Goal: Information Seeking & Learning: Check status

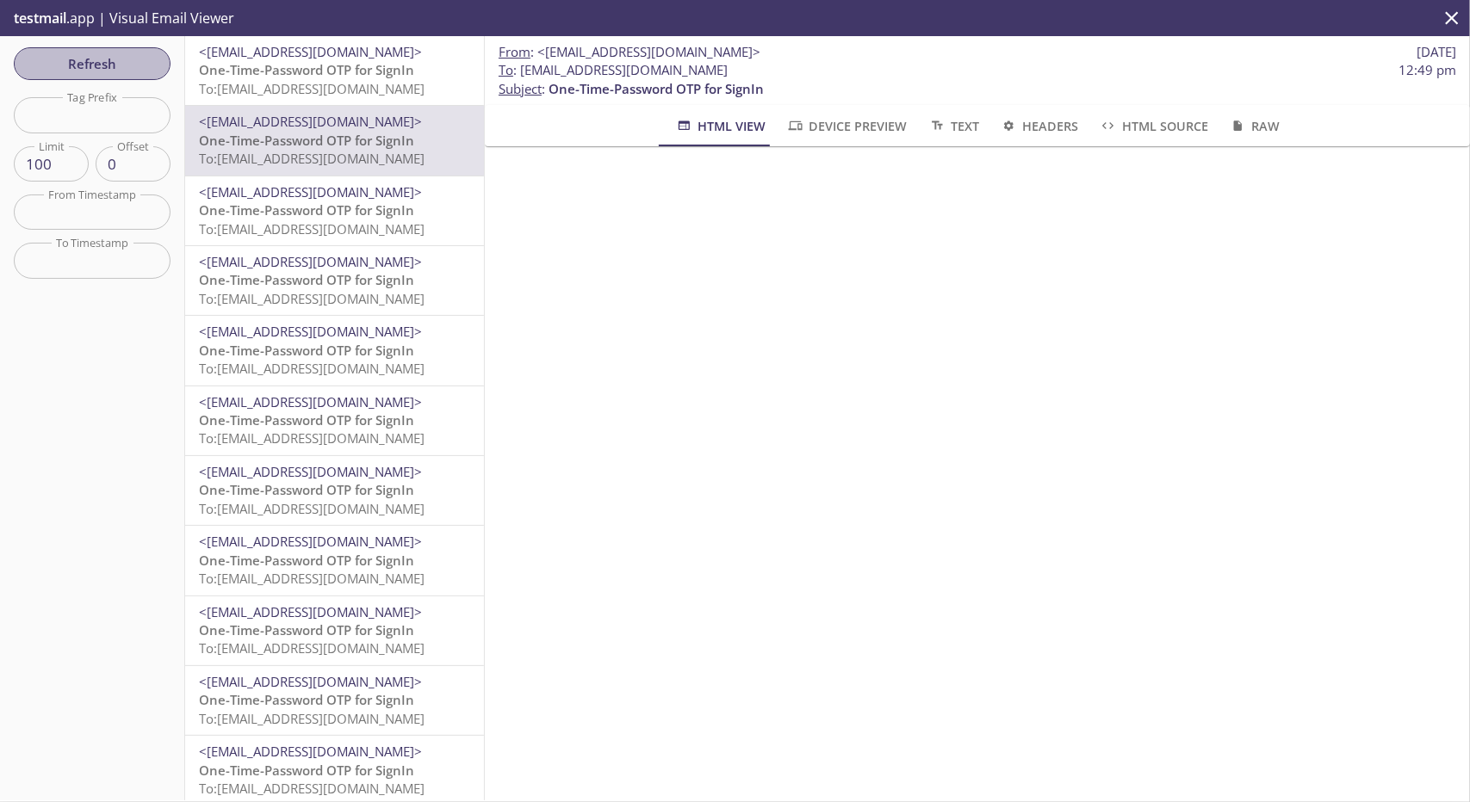
click at [140, 56] on span "Refresh" at bounding box center [92, 64] width 129 height 22
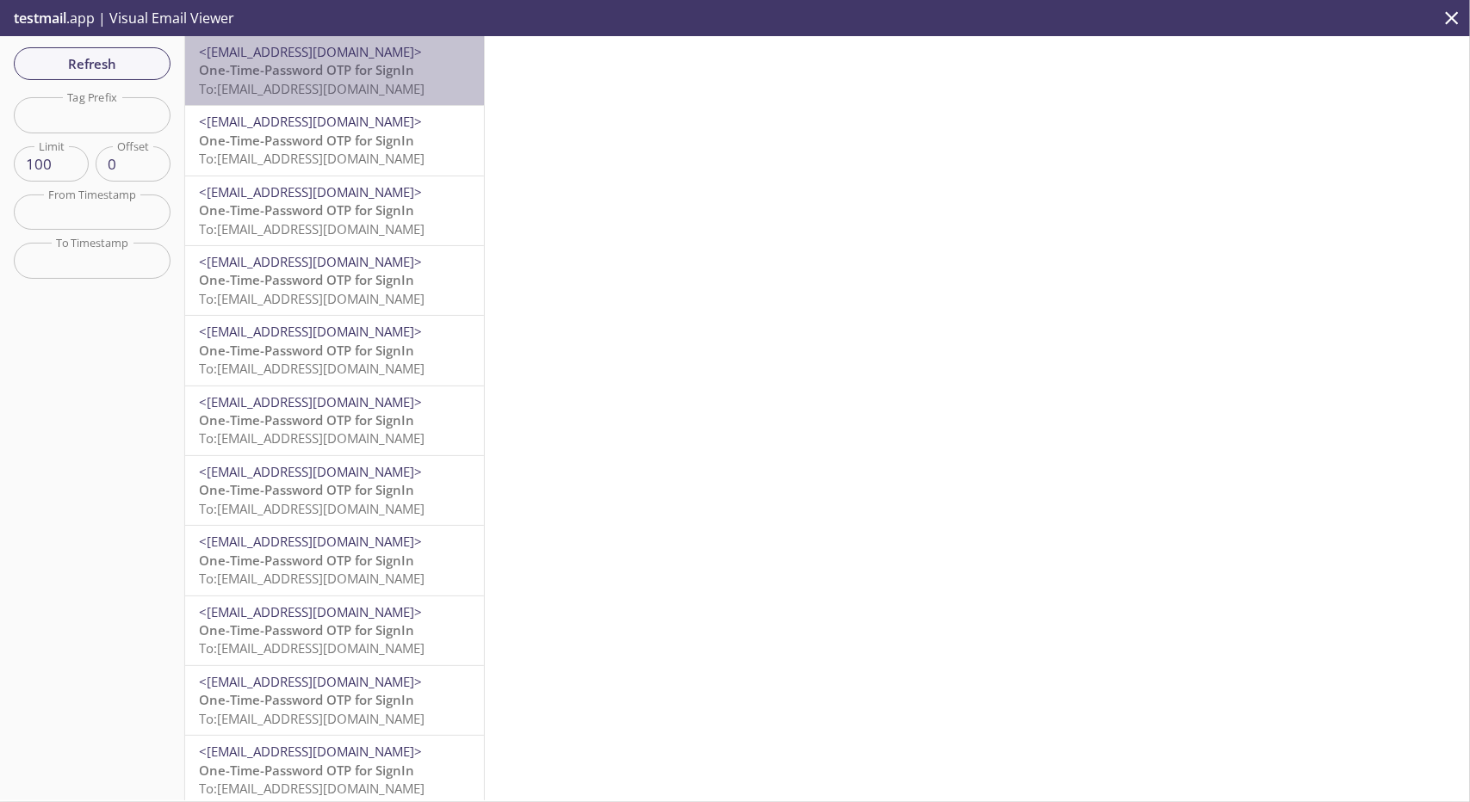
click at [377, 42] on div "<[EMAIL_ADDRESS][DOMAIN_NAME]> One-Time-Password OTP for SignIn To: [EMAIL_ADDR…" at bounding box center [334, 70] width 299 height 69
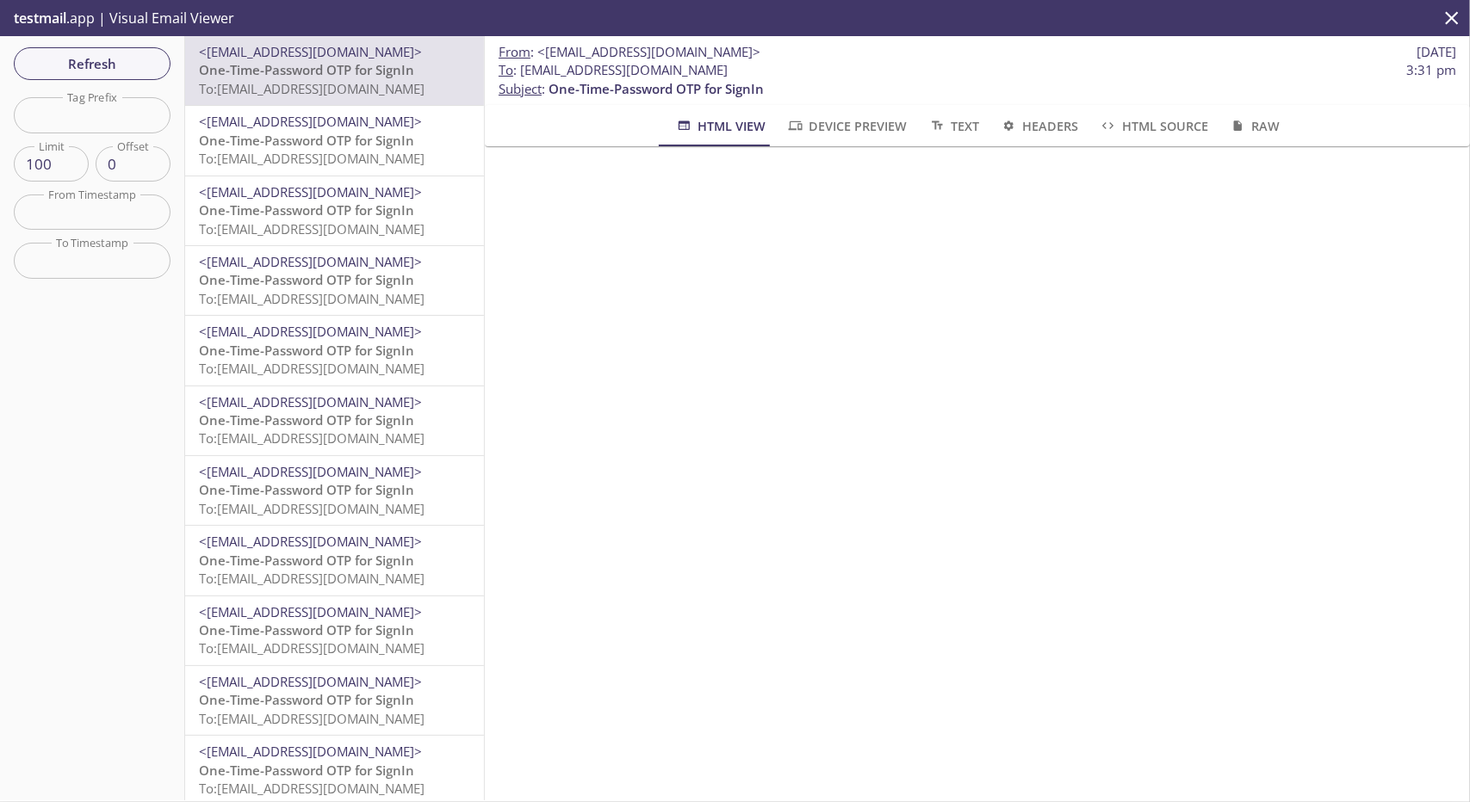
click at [1037, 802] on div "Refresh Filters Tag Prefix Tag Prefix Limit 100 Limit Offset 0 Offset From Time…" at bounding box center [735, 419] width 1470 height 766
click at [145, 53] on span "Refresh" at bounding box center [92, 64] width 129 height 22
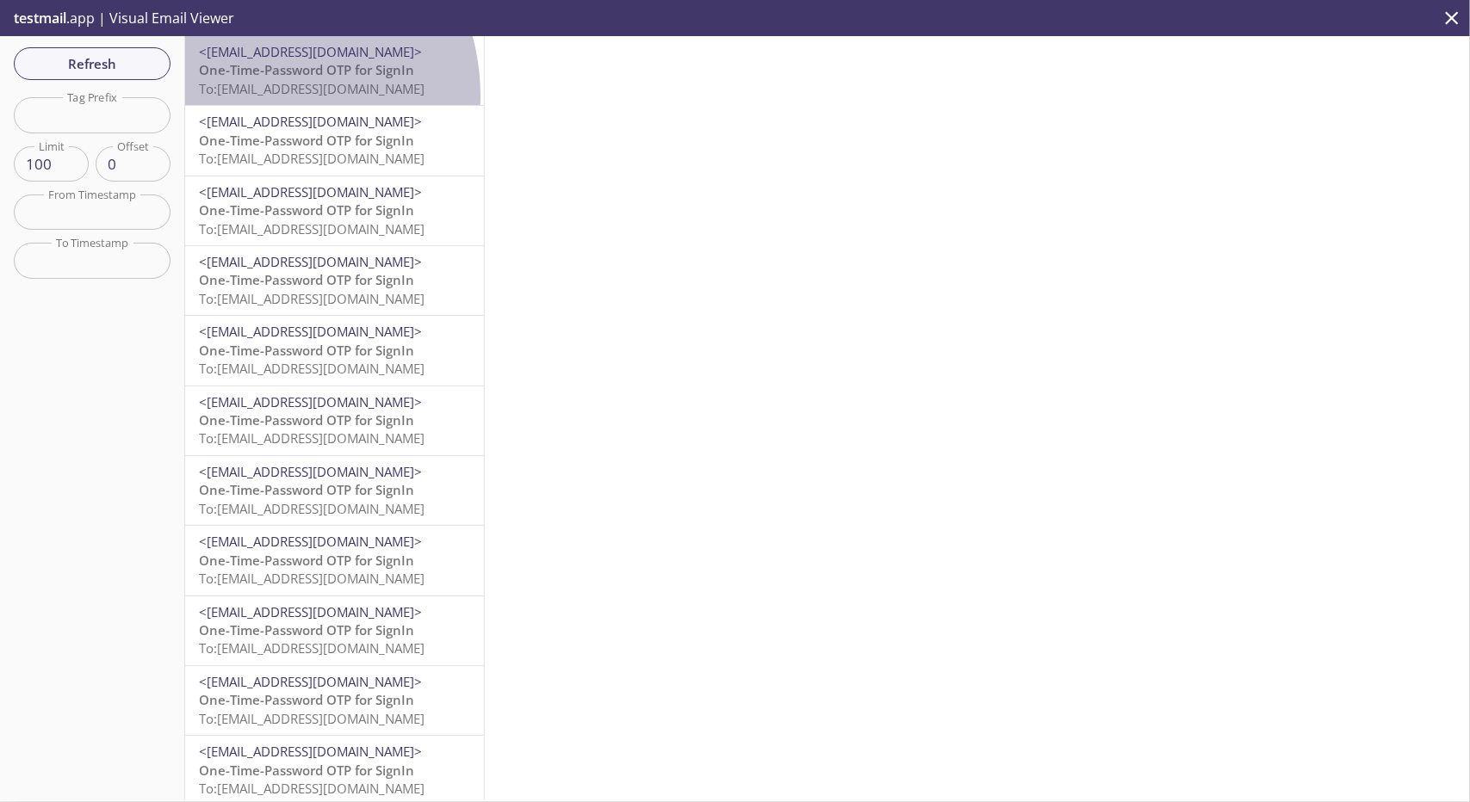
click at [249, 96] on span "To: [EMAIL_ADDRESS][DOMAIN_NAME]" at bounding box center [312, 88] width 226 height 17
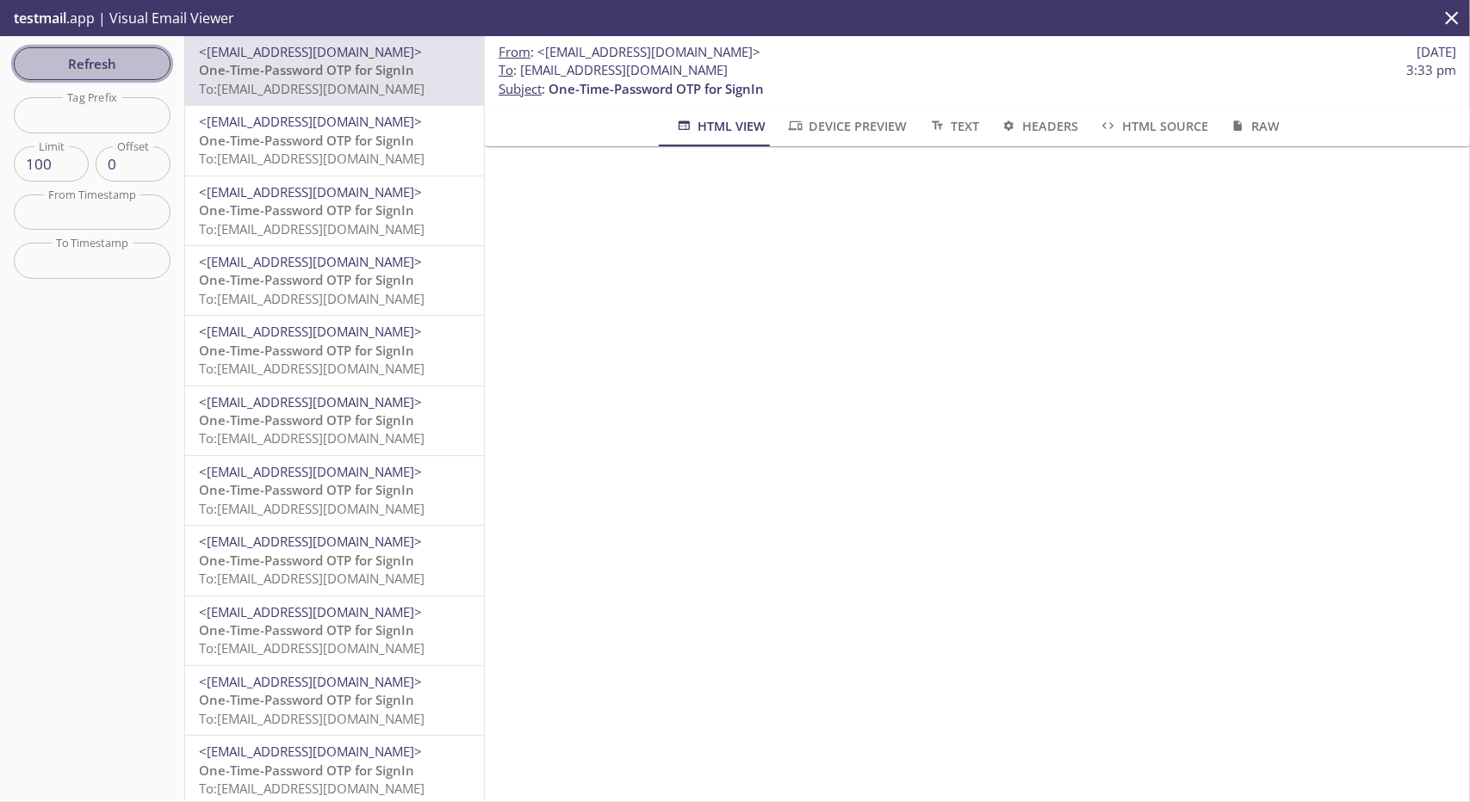
click at [123, 61] on span "Refresh" at bounding box center [92, 64] width 129 height 22
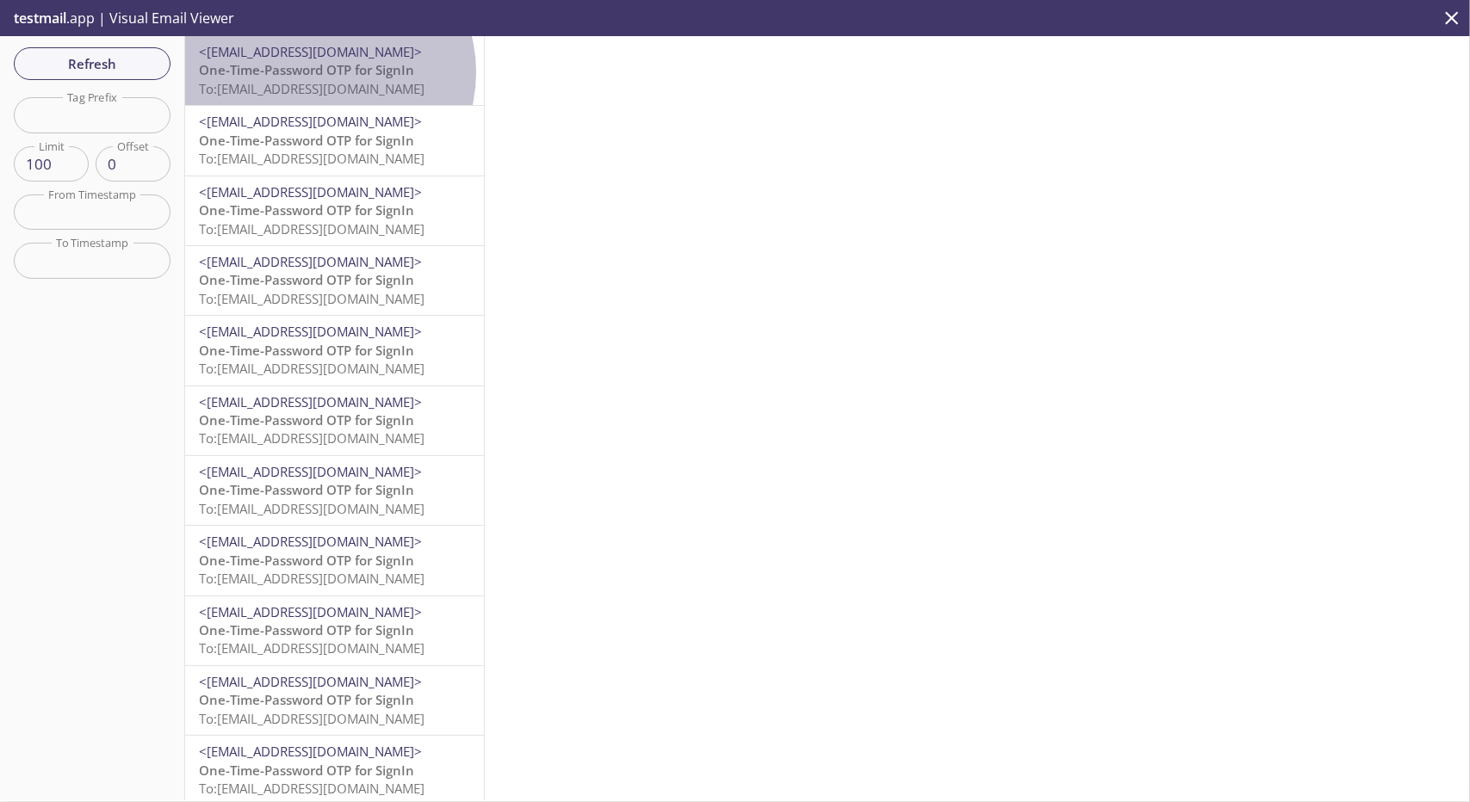
click at [325, 72] on span "One-Time-Password OTP for SignIn" at bounding box center [306, 69] width 215 height 17
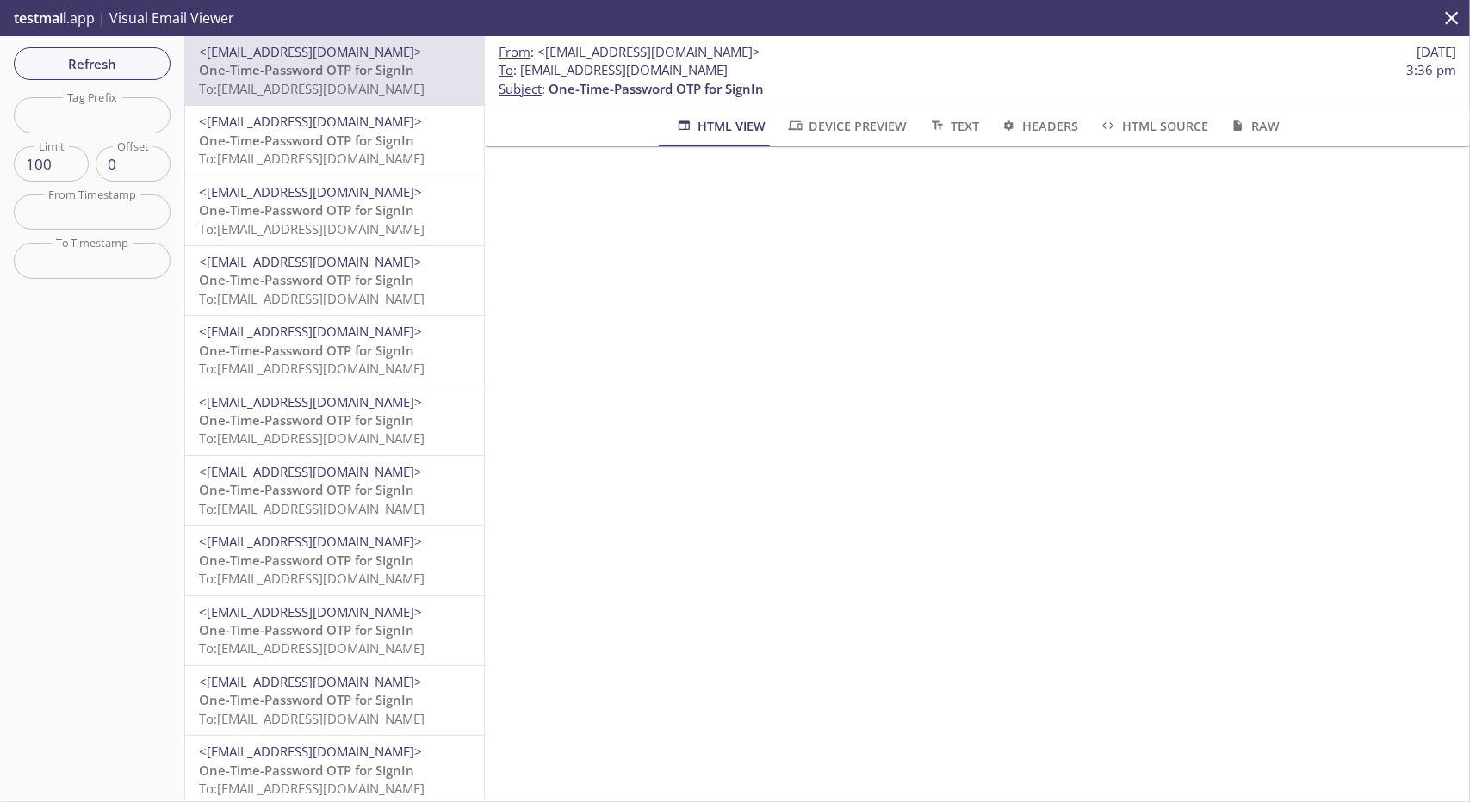
click at [147, 34] on p "testmail .app | Visual Email Viewer" at bounding box center [122, 18] width 245 height 36
click at [134, 56] on span "Refresh" at bounding box center [92, 64] width 129 height 22
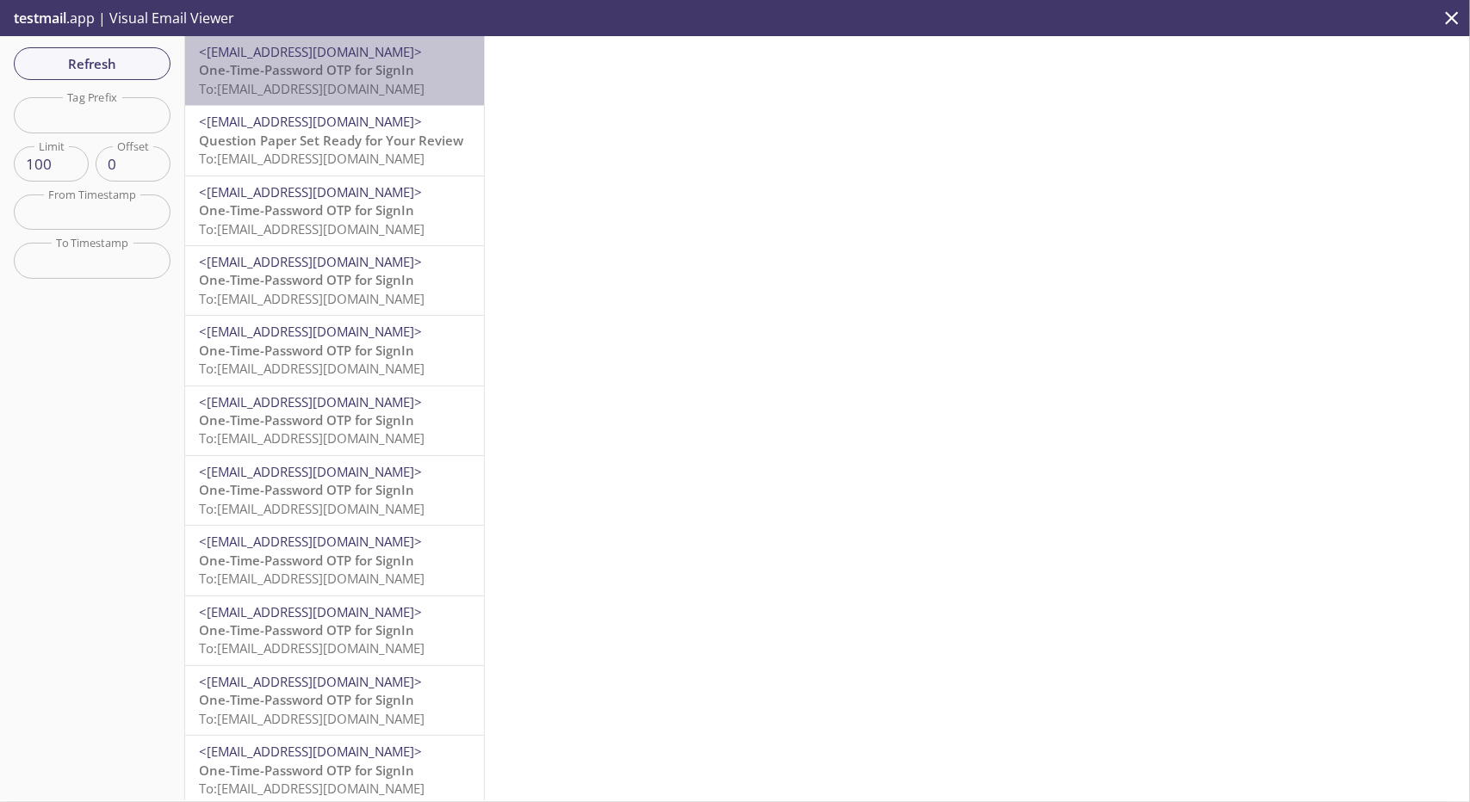
click at [382, 84] on span "To: [EMAIL_ADDRESS][DOMAIN_NAME]" at bounding box center [312, 88] width 226 height 17
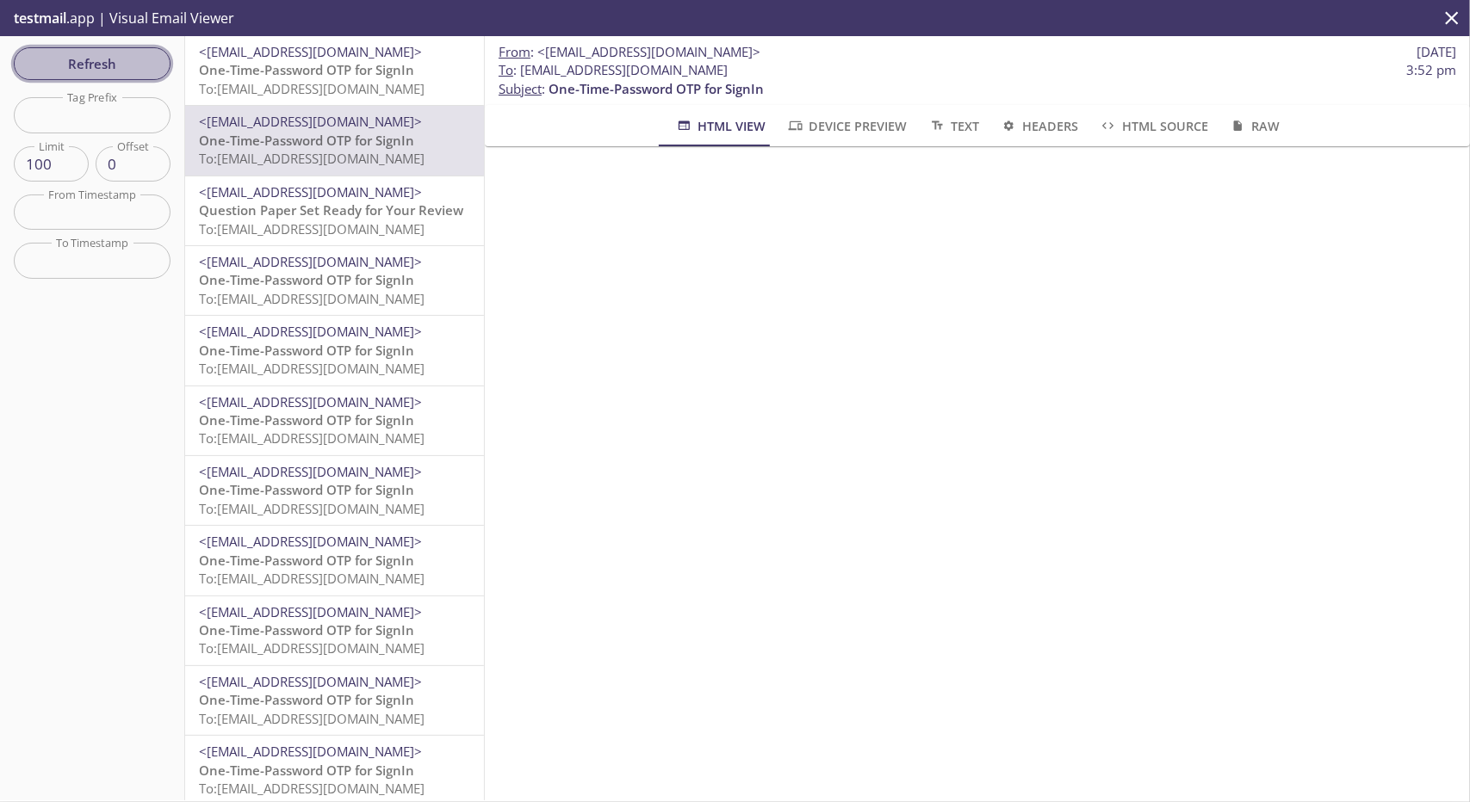
click at [141, 54] on span "Refresh" at bounding box center [92, 64] width 129 height 22
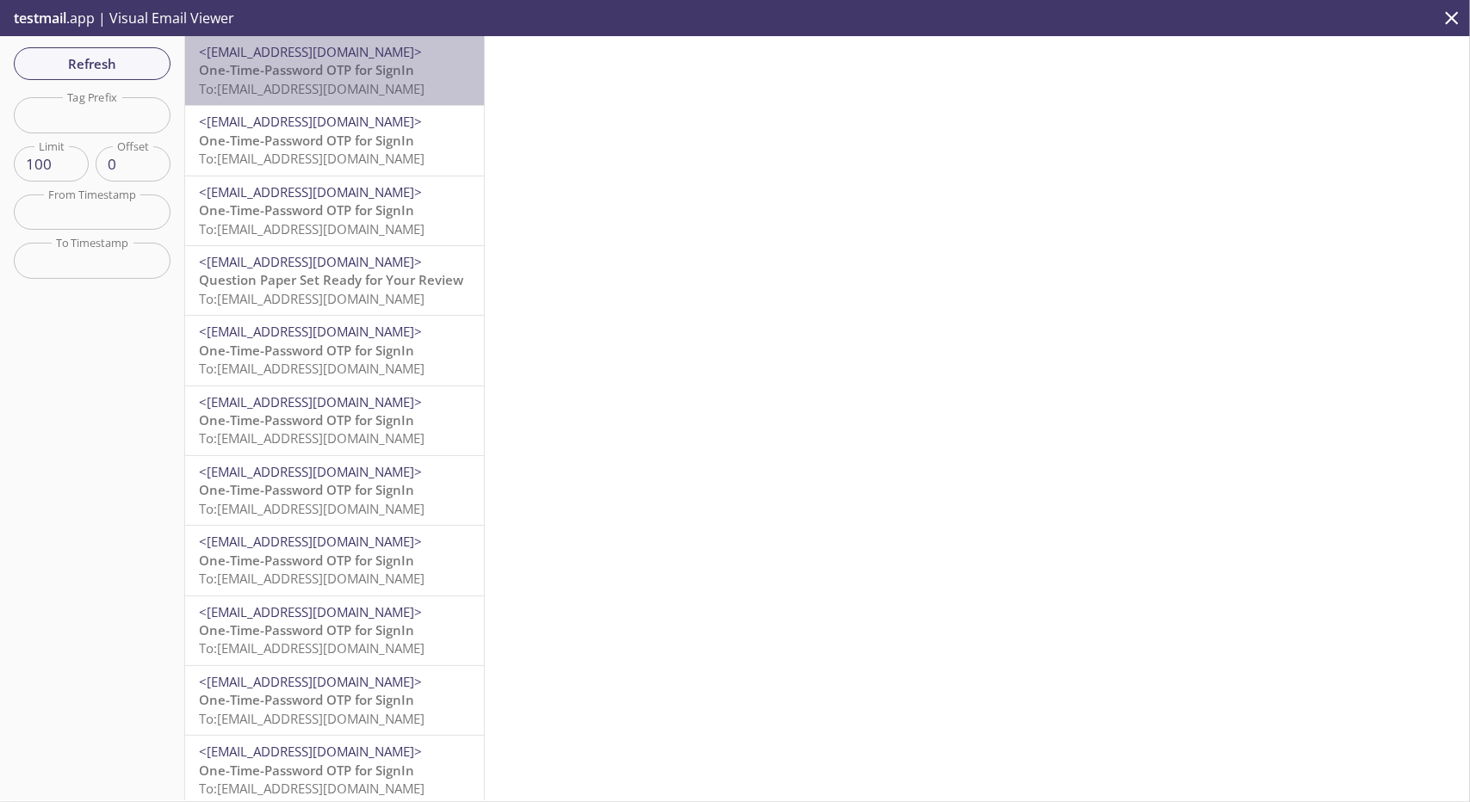
click at [393, 65] on span "One-Time-Password OTP for SignIn" at bounding box center [306, 69] width 215 height 17
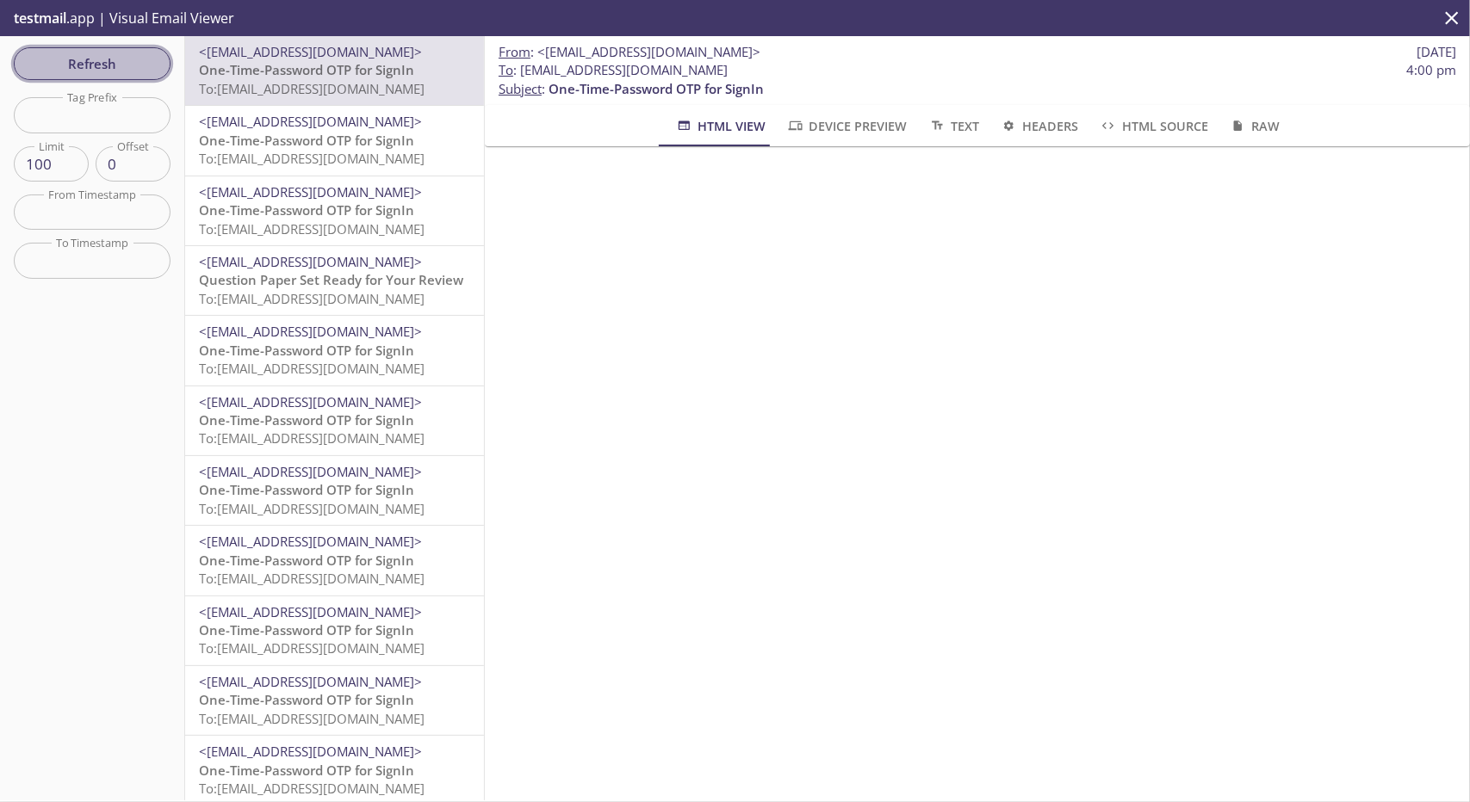
click at [148, 50] on button "Refresh" at bounding box center [92, 63] width 157 height 33
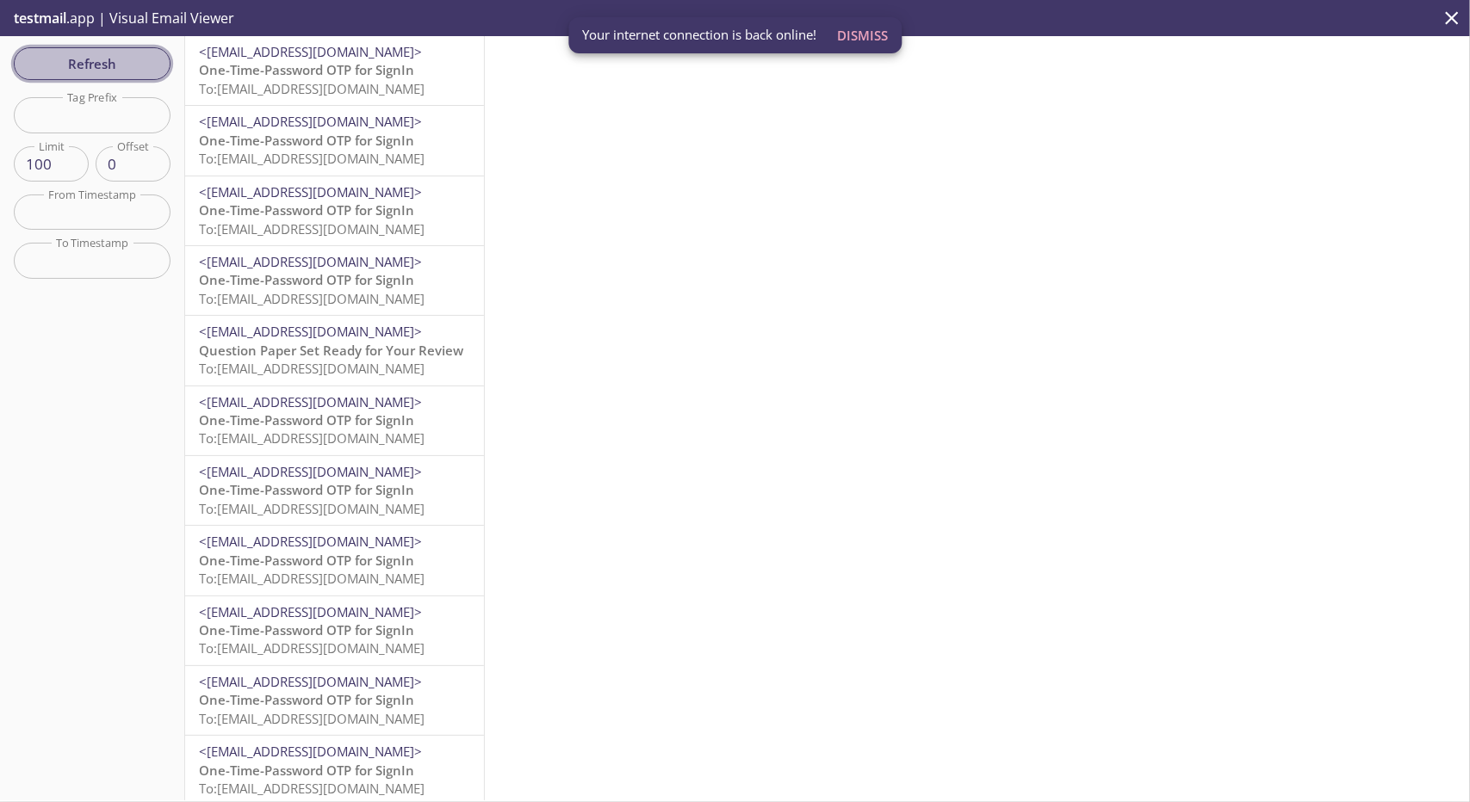
click at [102, 47] on button "Refresh" at bounding box center [92, 63] width 157 height 33
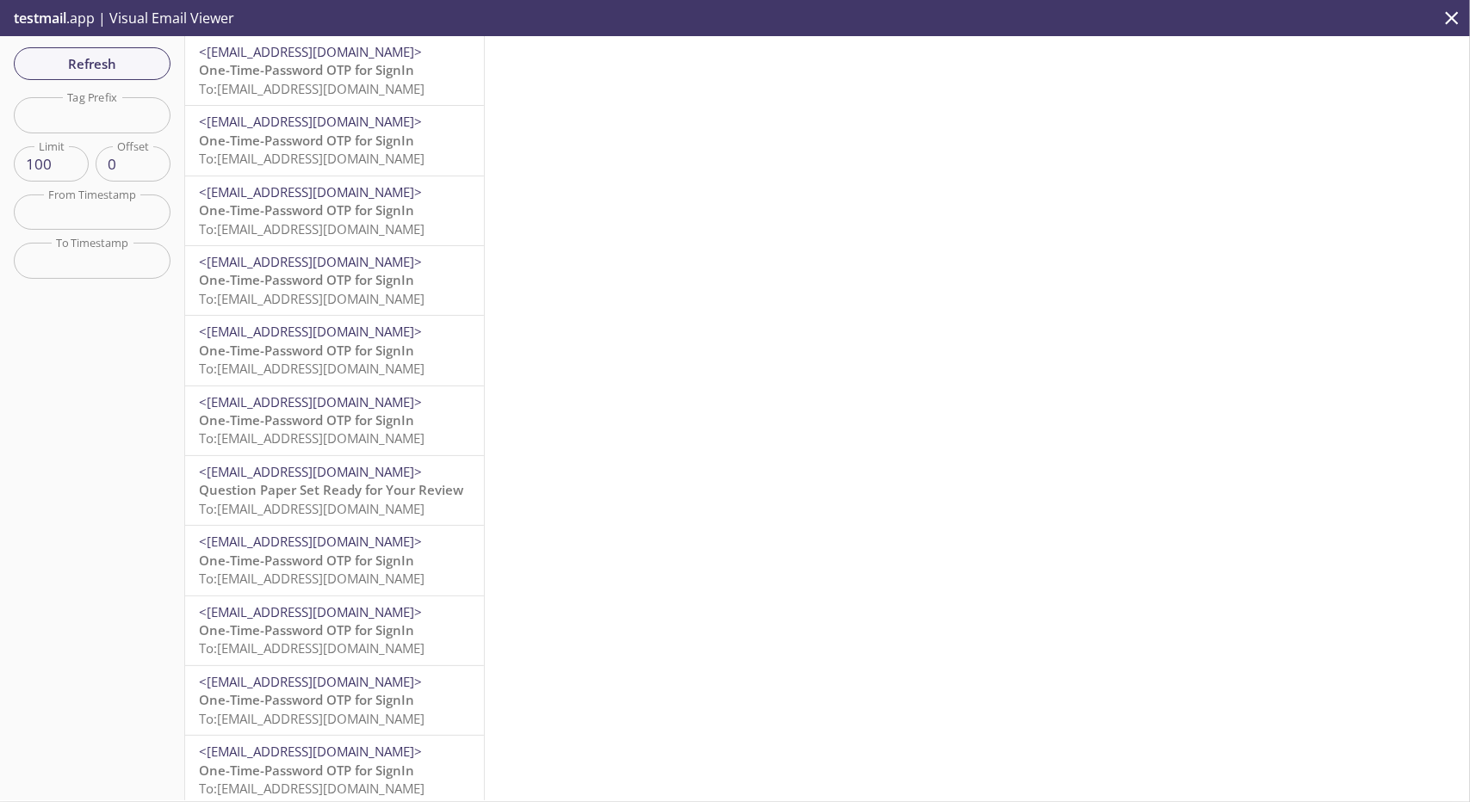
click at [286, 52] on span "<[EMAIL_ADDRESS][DOMAIN_NAME]>" at bounding box center [310, 51] width 223 height 17
